Goal: Information Seeking & Learning: Learn about a topic

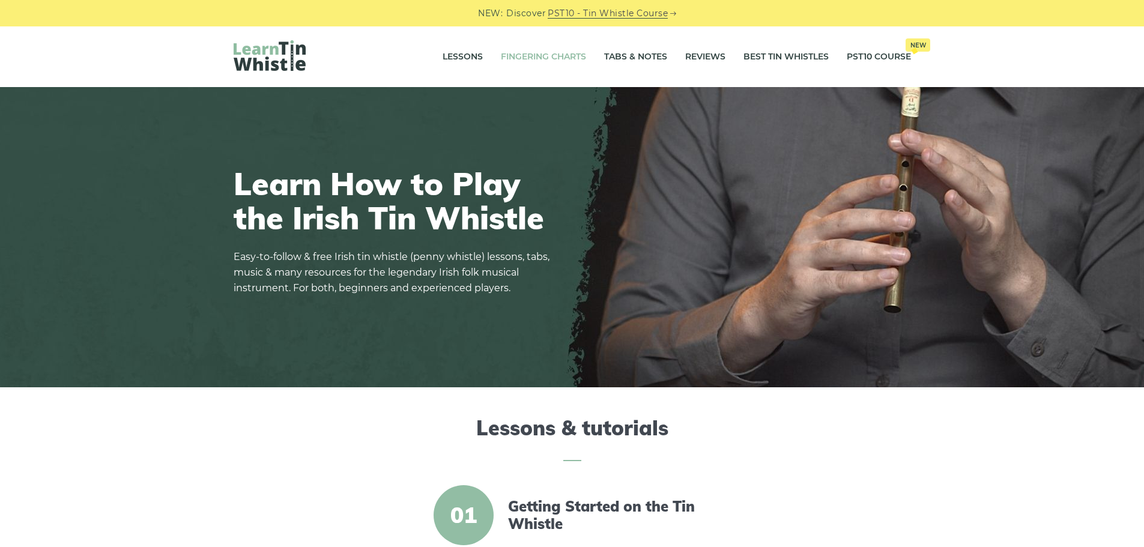
click at [560, 55] on link "Fingering Charts" at bounding box center [543, 57] width 85 height 30
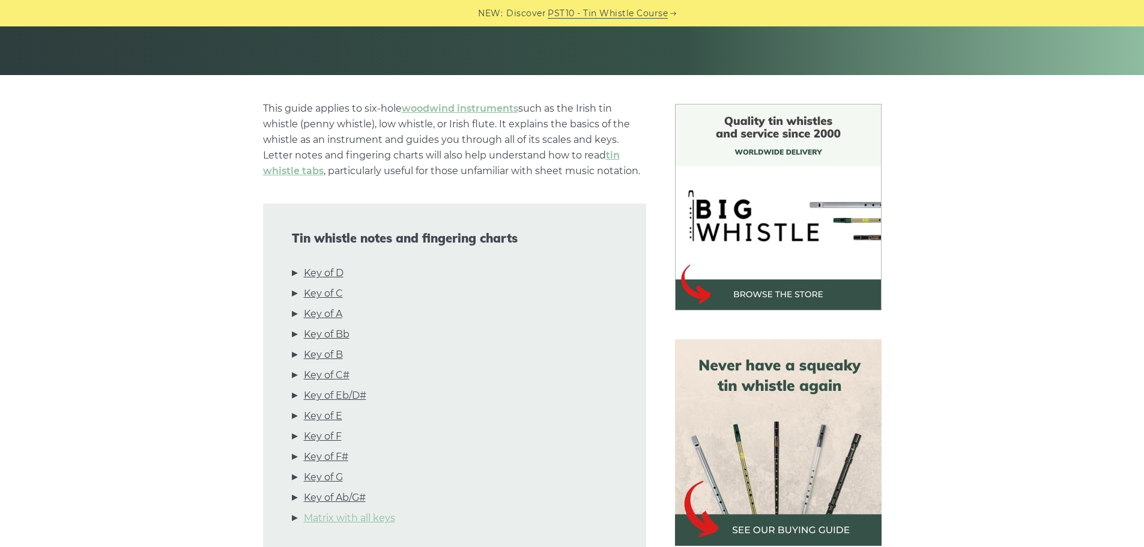
scroll to position [360, 0]
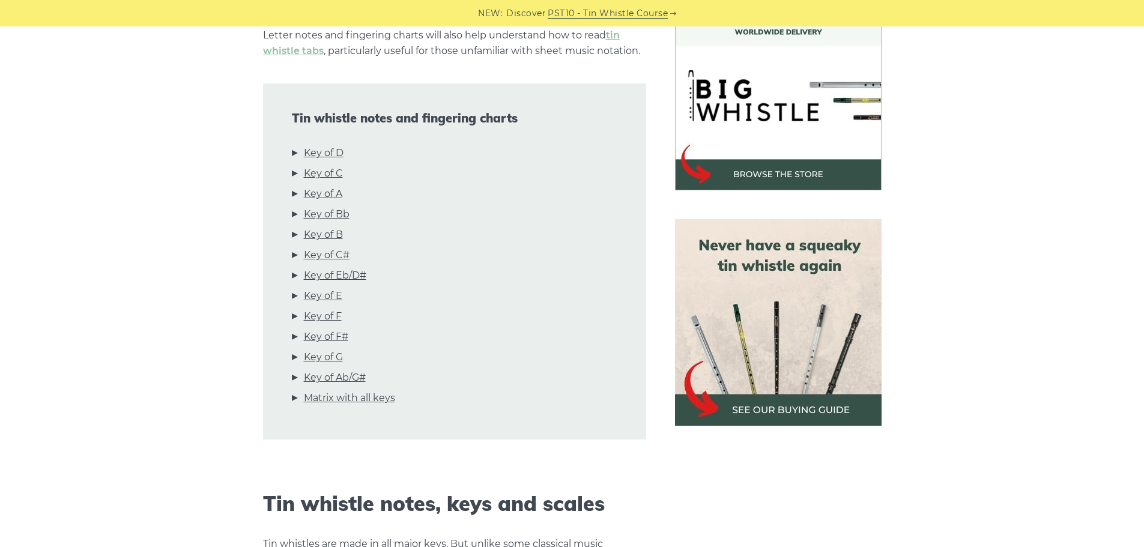
click at [785, 403] on img at bounding box center [778, 322] width 207 height 207
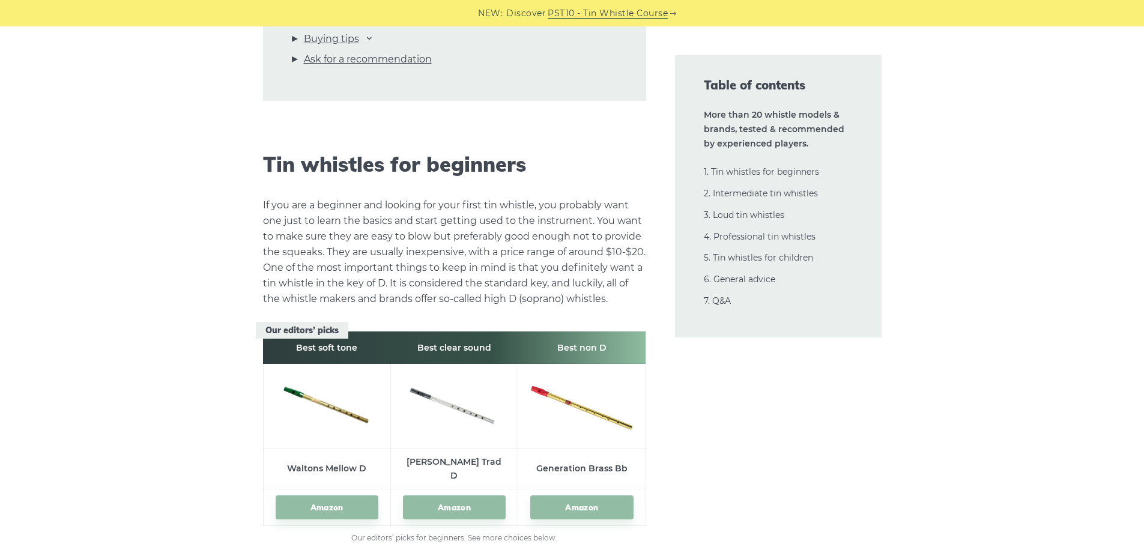
scroll to position [1141, 0]
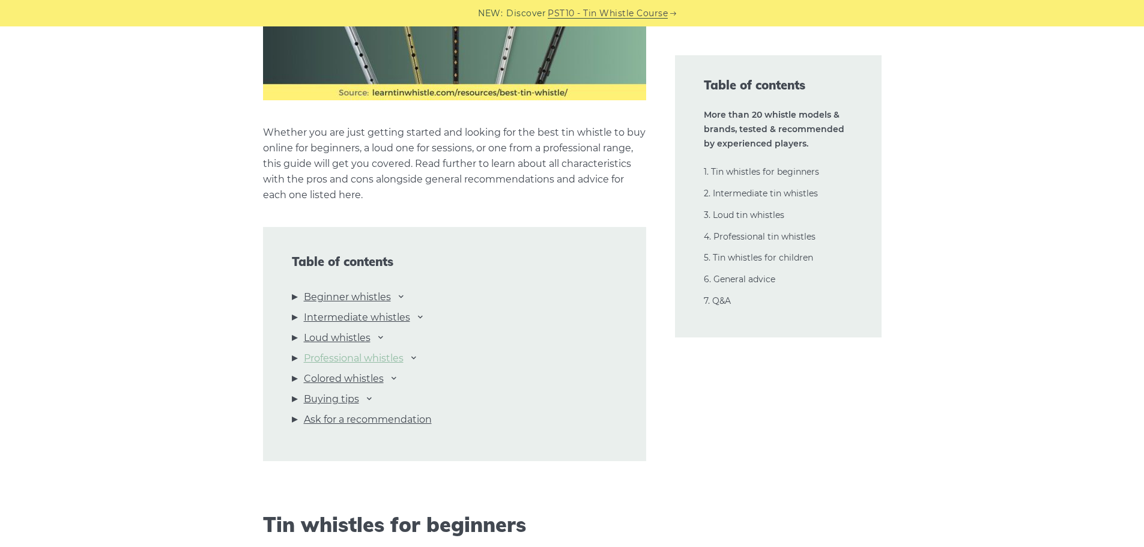
click at [402, 358] on link "Professional whistles" at bounding box center [354, 359] width 100 height 16
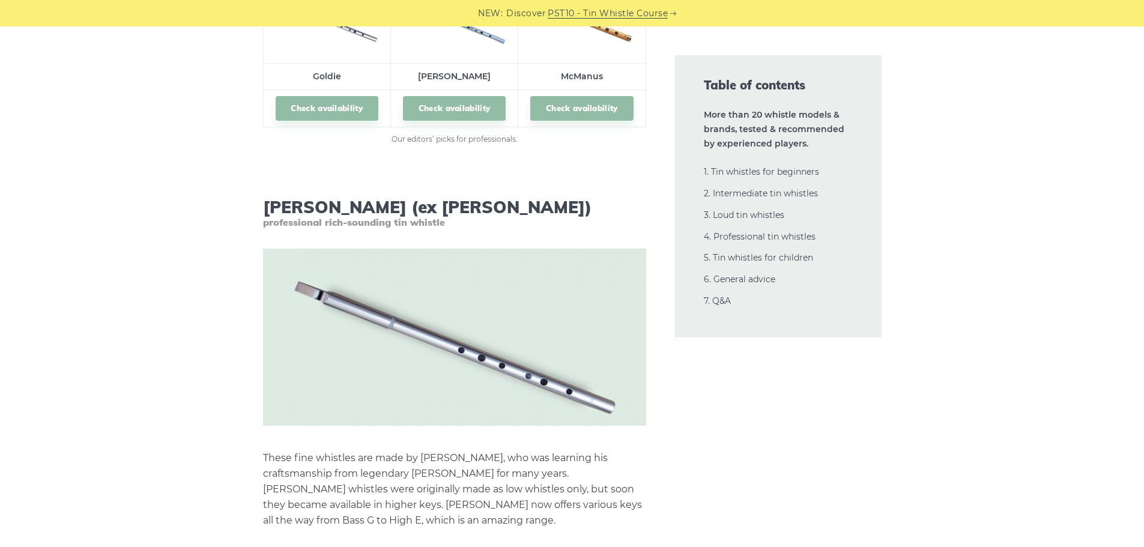
scroll to position [16804, 0]
